Goal: Task Accomplishment & Management: Use online tool/utility

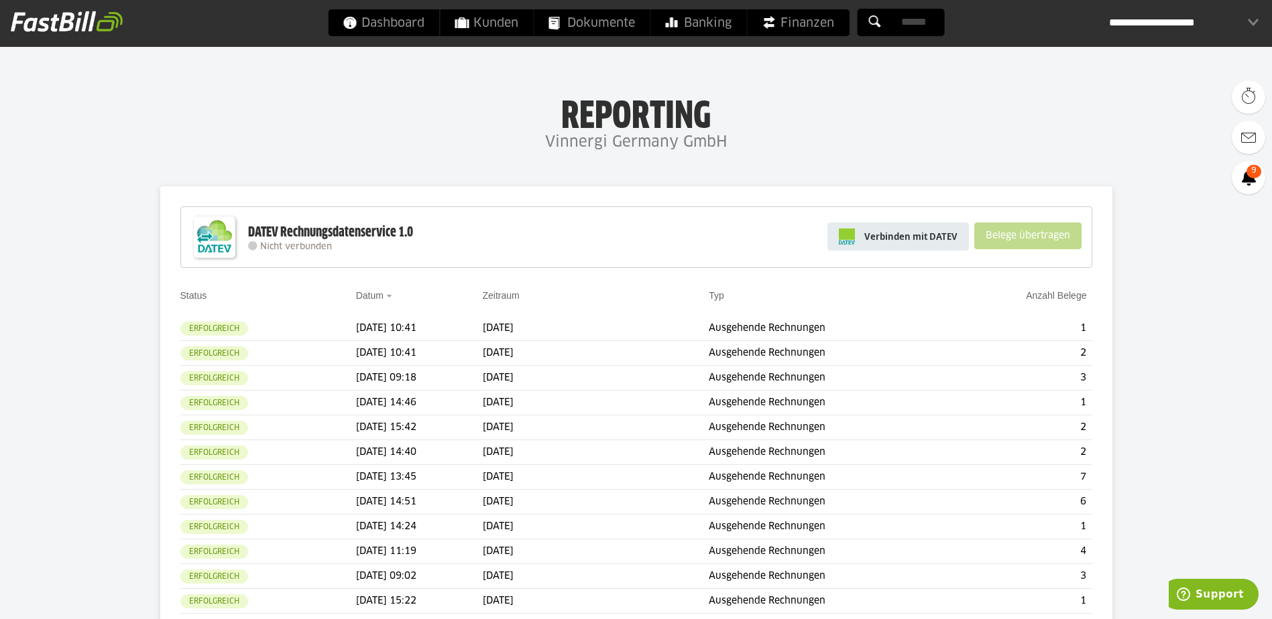
click at [921, 238] on span "Verbinden mit DATEV" at bounding box center [910, 236] width 93 height 13
click at [889, 239] on span "Verbinden mit DATEV" at bounding box center [910, 236] width 93 height 13
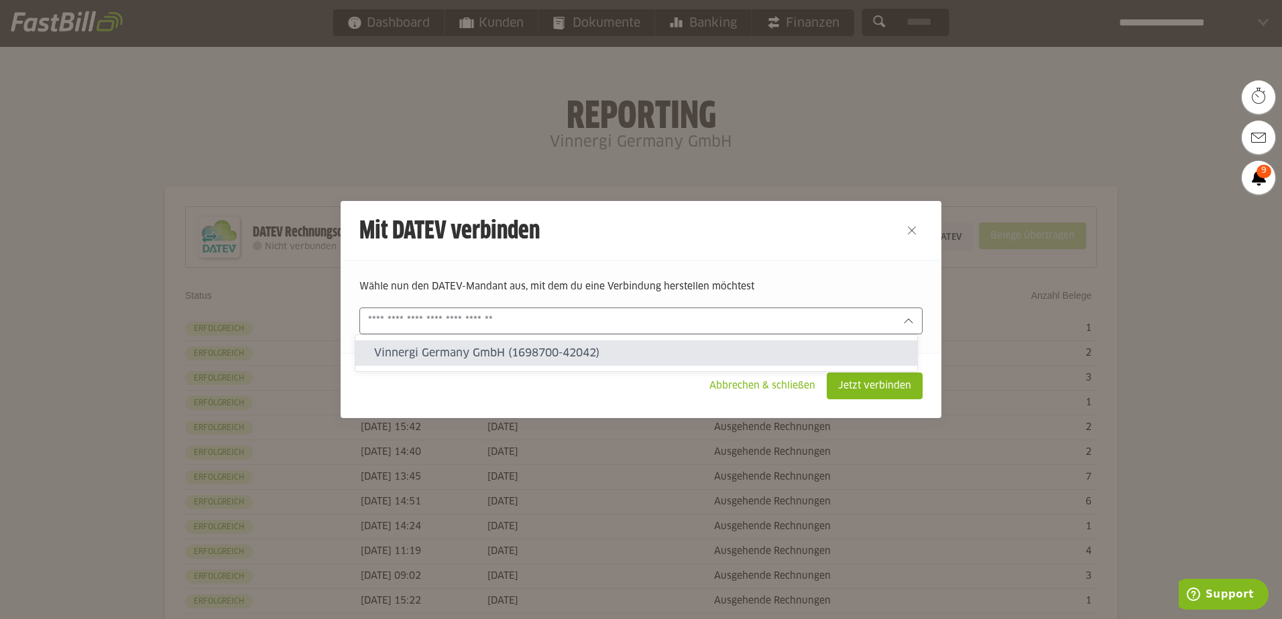
click at [792, 322] on input "text" at bounding box center [631, 321] width 527 height 15
click at [583, 358] on slot "Vinnergi Germany GmbH (1698700-42042)" at bounding box center [640, 353] width 532 height 15
type input "**********"
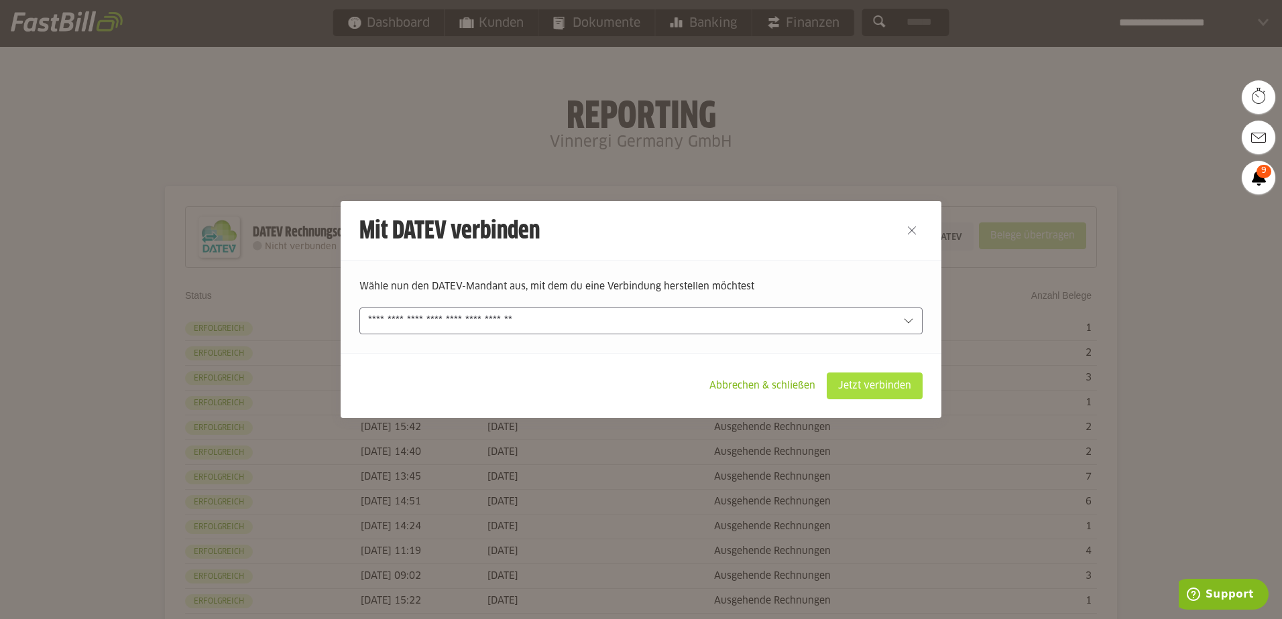
click at [887, 383] on slot "Jetzt verbinden" at bounding box center [874, 385] width 95 height 25
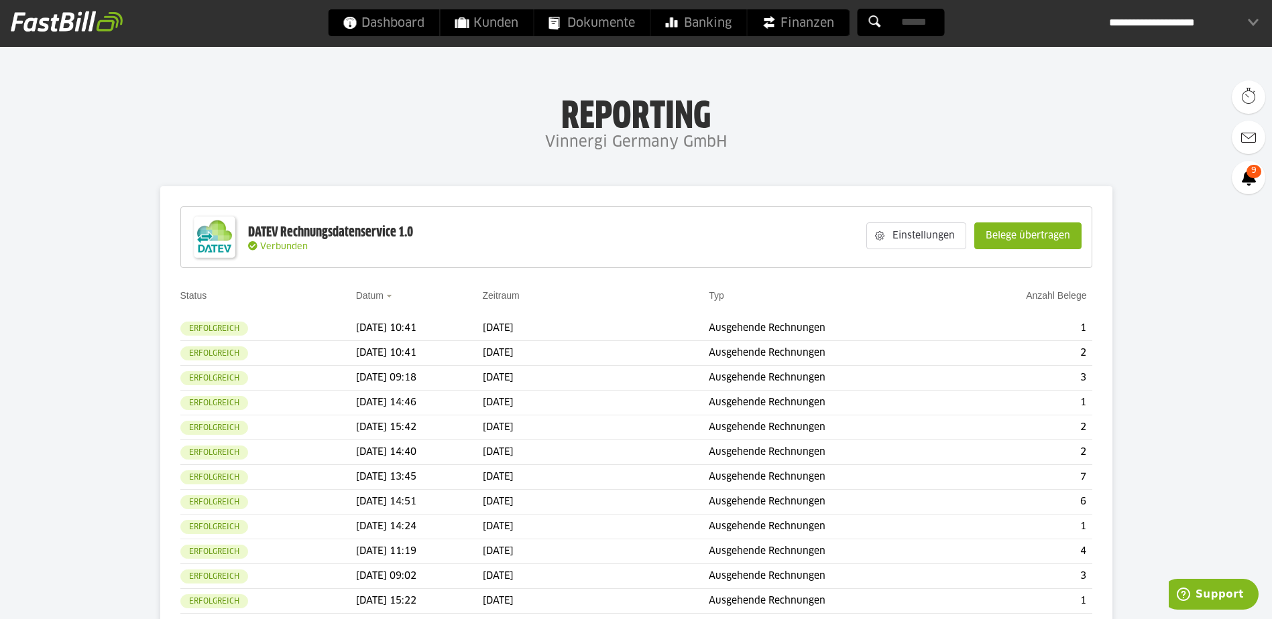
click at [1022, 236] on slot "Belege übertragen" at bounding box center [1028, 235] width 106 height 25
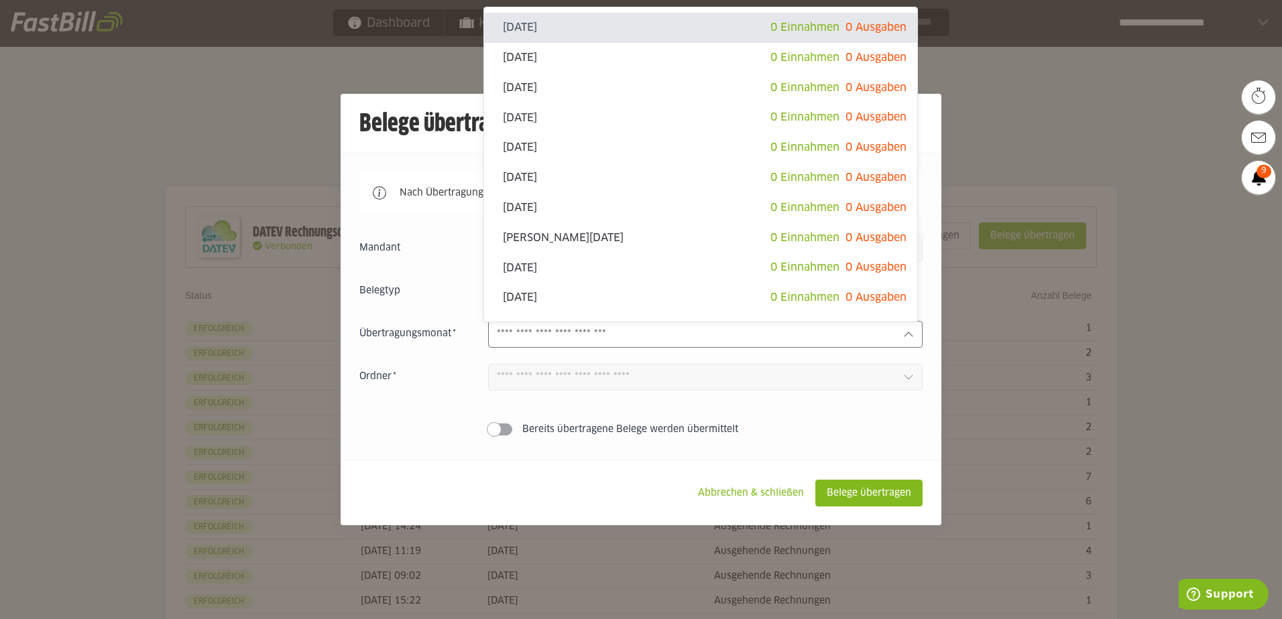
click at [690, 331] on input "text" at bounding box center [695, 334] width 396 height 15
click at [1028, 96] on div at bounding box center [641, 309] width 1282 height 619
